Goal: Task Accomplishment & Management: Use online tool/utility

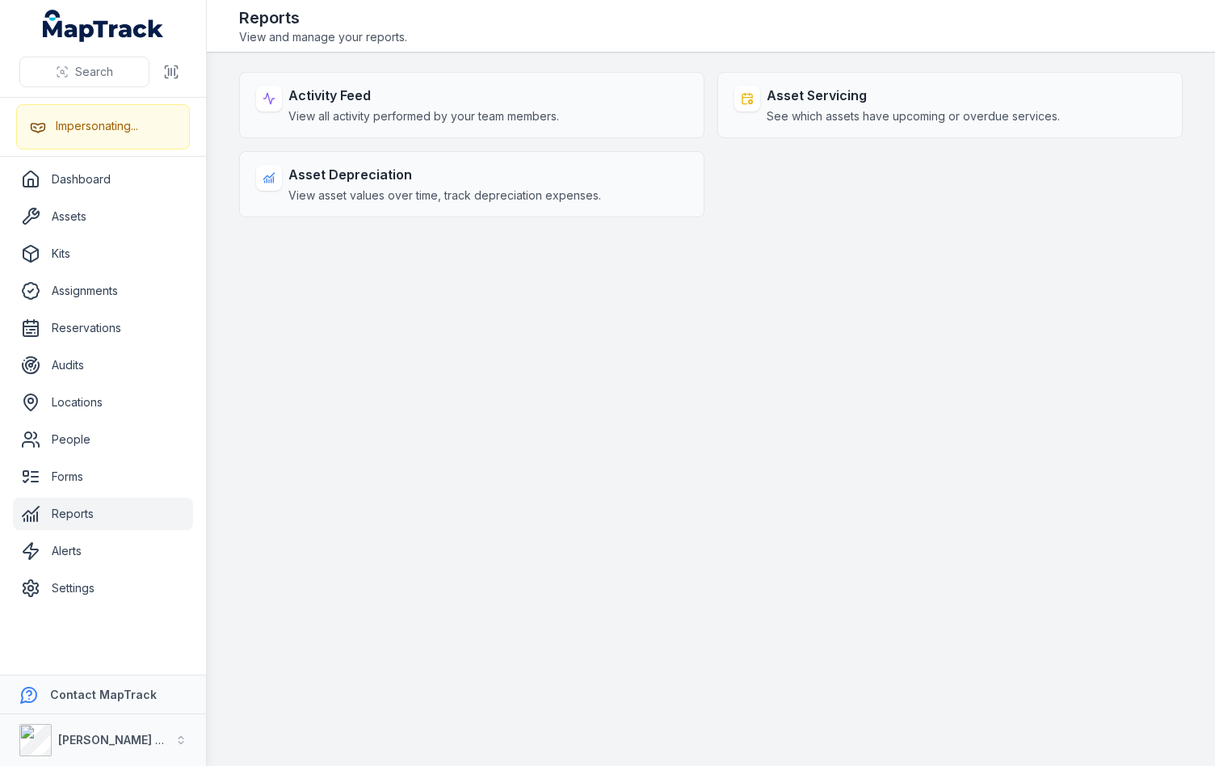
click at [426, 531] on main "Activity Feed View all activity performed by your team members. Asset Servicing…" at bounding box center [711, 409] width 1008 height 713
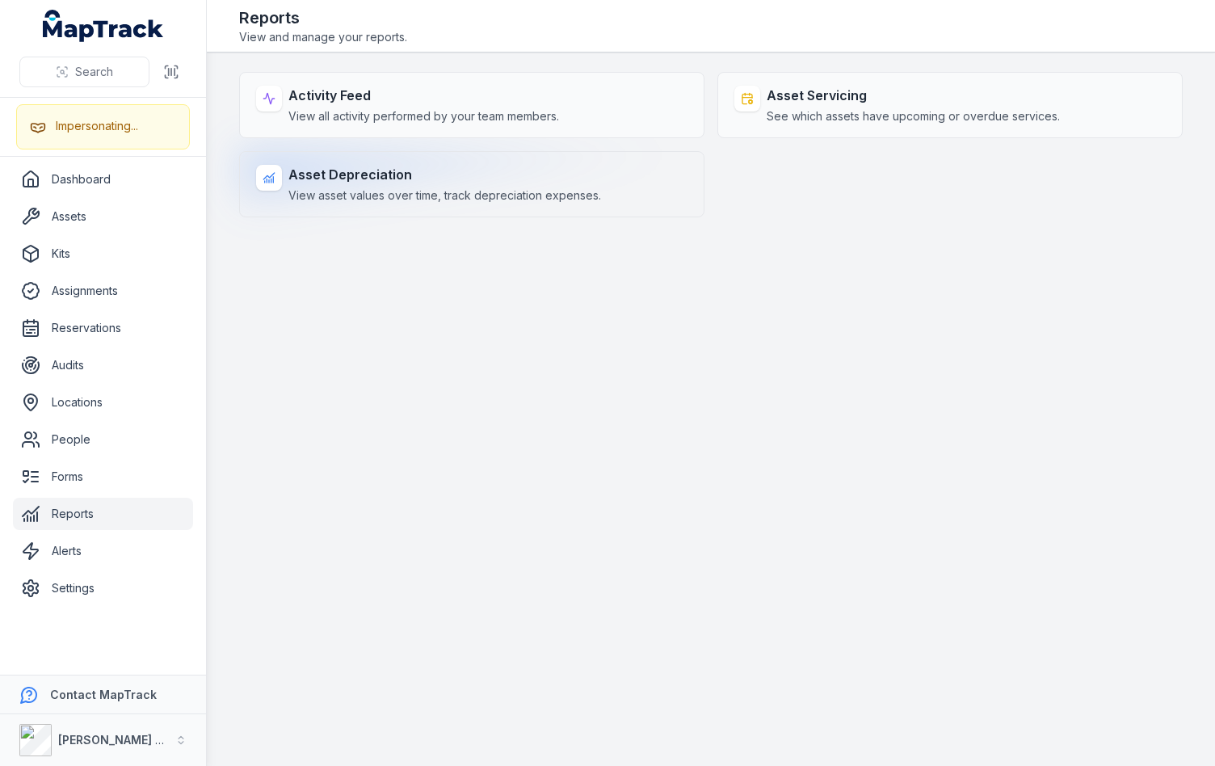
click at [457, 170] on strong "Asset Depreciation" at bounding box center [444, 174] width 313 height 19
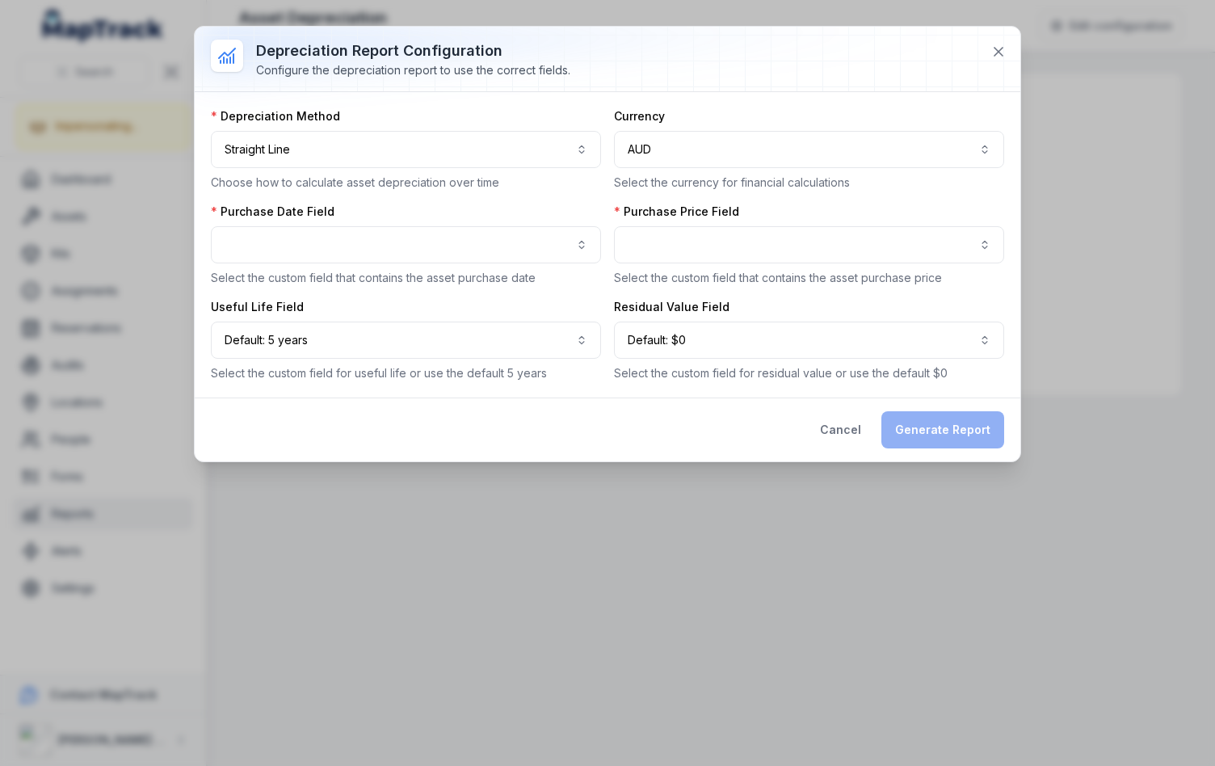
click at [607, 212] on div "**********" at bounding box center [607, 244] width 793 height 273
click at [640, 242] on button "button" at bounding box center [809, 244] width 390 height 37
click at [641, 215] on div "Purchase Price Field Select the custom field that contains the asset purchase p…" at bounding box center [809, 245] width 390 height 82
click at [533, 245] on button "button" at bounding box center [406, 244] width 390 height 37
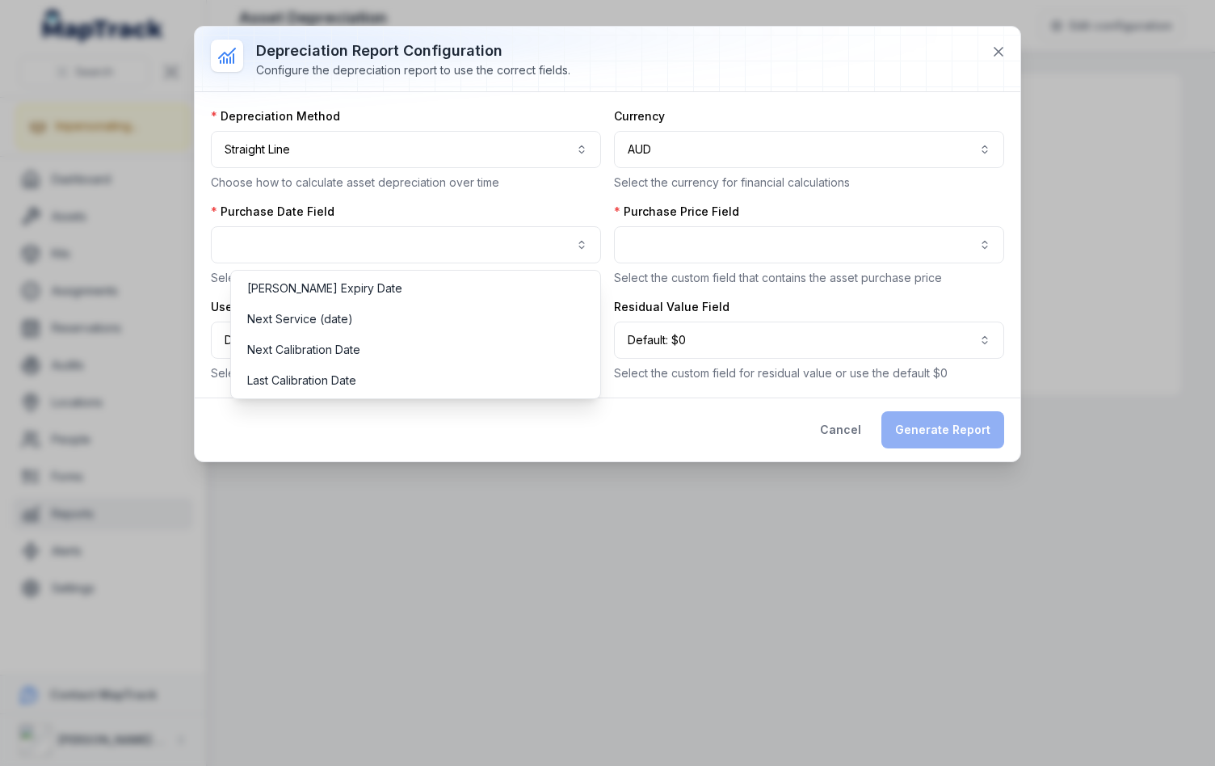
click at [595, 204] on div "Purchase Date Field Select the custom field that contains the asset purchase da…" at bounding box center [406, 245] width 390 height 82
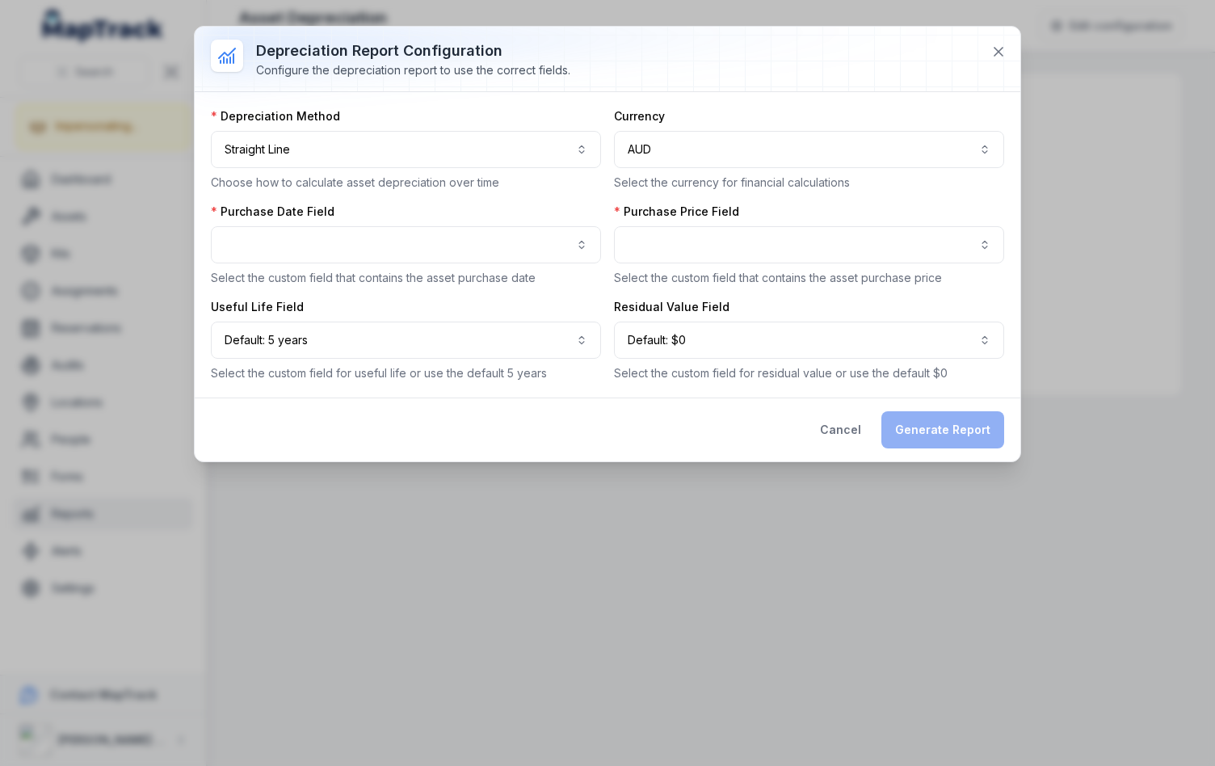
click at [799, 199] on div "**********" at bounding box center [607, 244] width 793 height 273
click at [779, 237] on button "button" at bounding box center [809, 244] width 390 height 37
click at [863, 200] on div "**********" at bounding box center [607, 244] width 793 height 273
click at [968, 63] on div at bounding box center [608, 59] width 826 height 65
click at [993, 53] on icon at bounding box center [998, 52] width 16 height 16
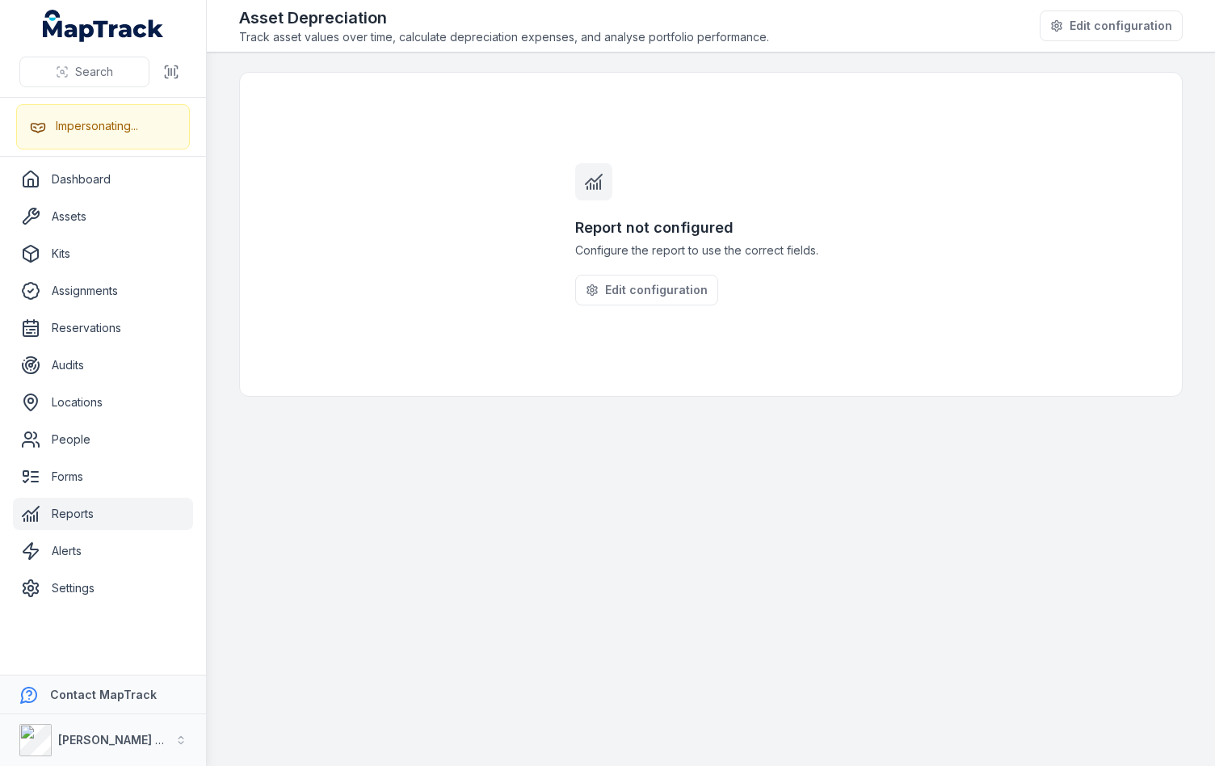
click at [519, 437] on main "Report not configured Configure the report to use the correct fields. Edit conf…" at bounding box center [711, 409] width 1008 height 713
click at [95, 747] on div "[PERSON_NAME] Group" at bounding box center [113, 740] width 111 height 16
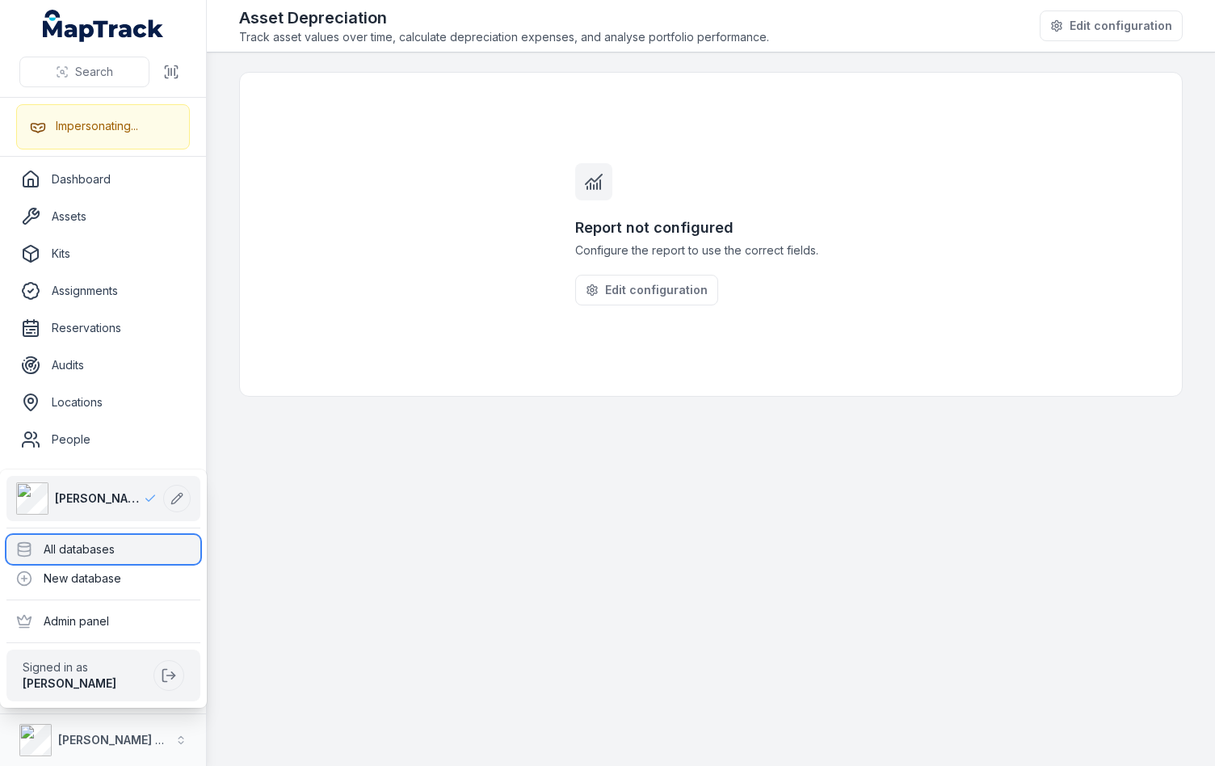
click at [103, 546] on div "All databases" at bounding box center [103, 549] width 194 height 29
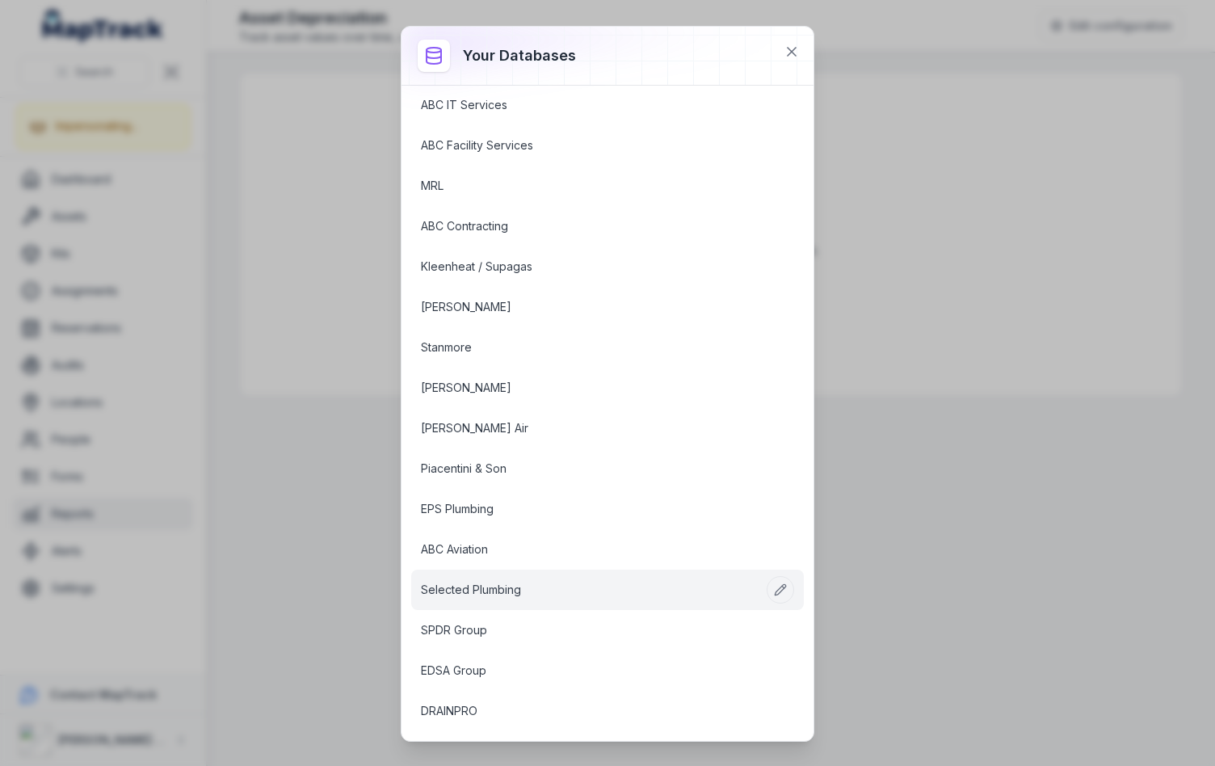
scroll to position [78, 0]
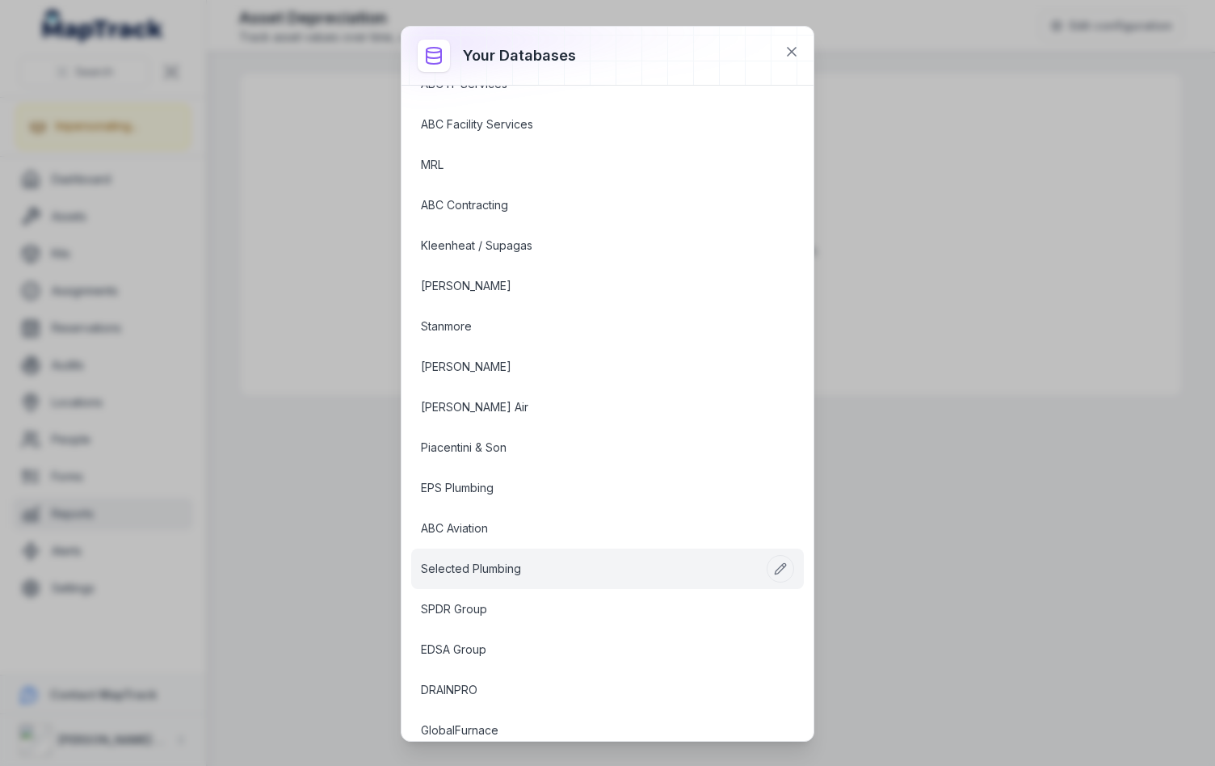
click at [516, 577] on link "Selected Plumbing" at bounding box center [588, 569] width 334 height 16
